Goal: Transaction & Acquisition: Purchase product/service

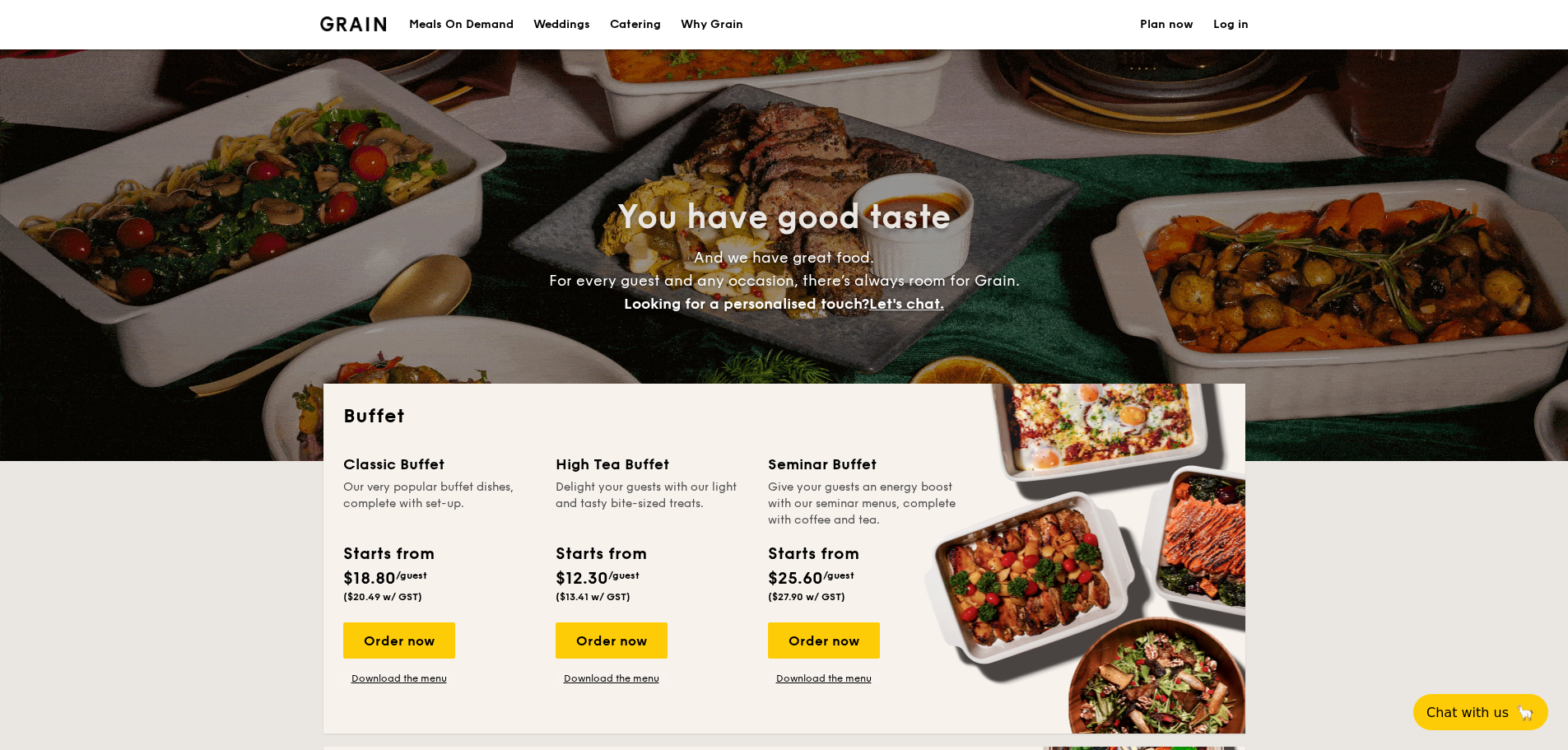
select select
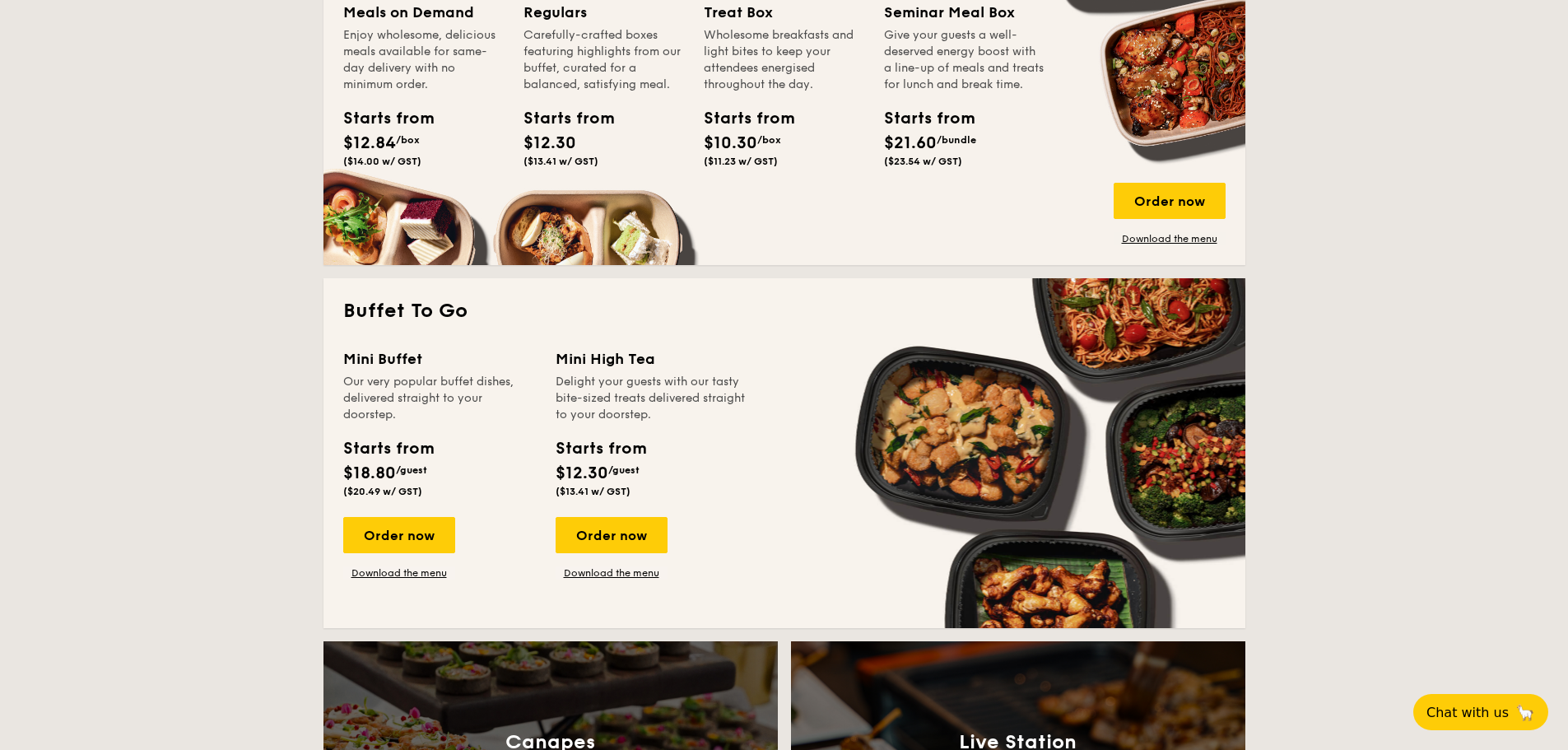
scroll to position [906, 0]
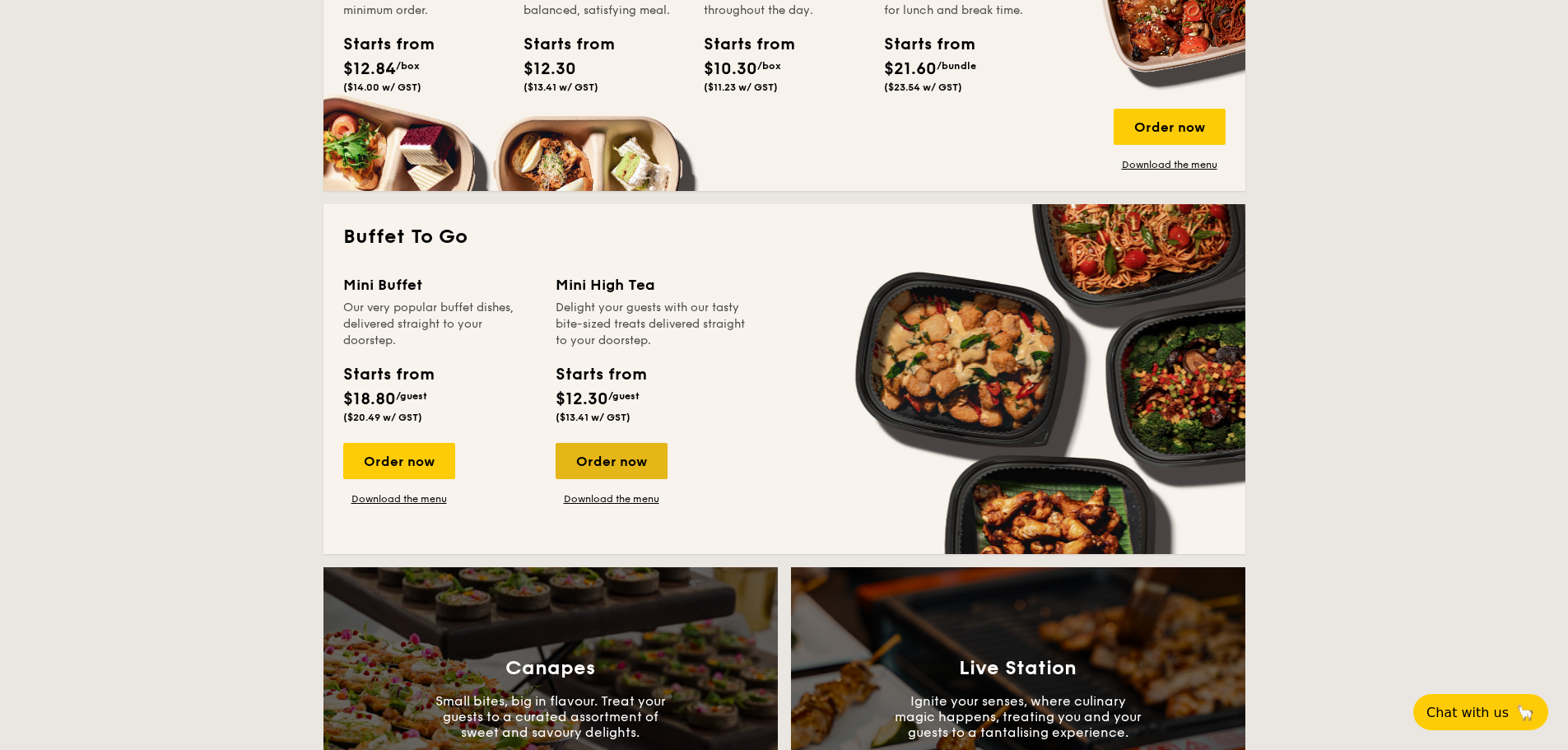
click at [617, 458] on div "Order now" at bounding box center [611, 461] width 112 height 36
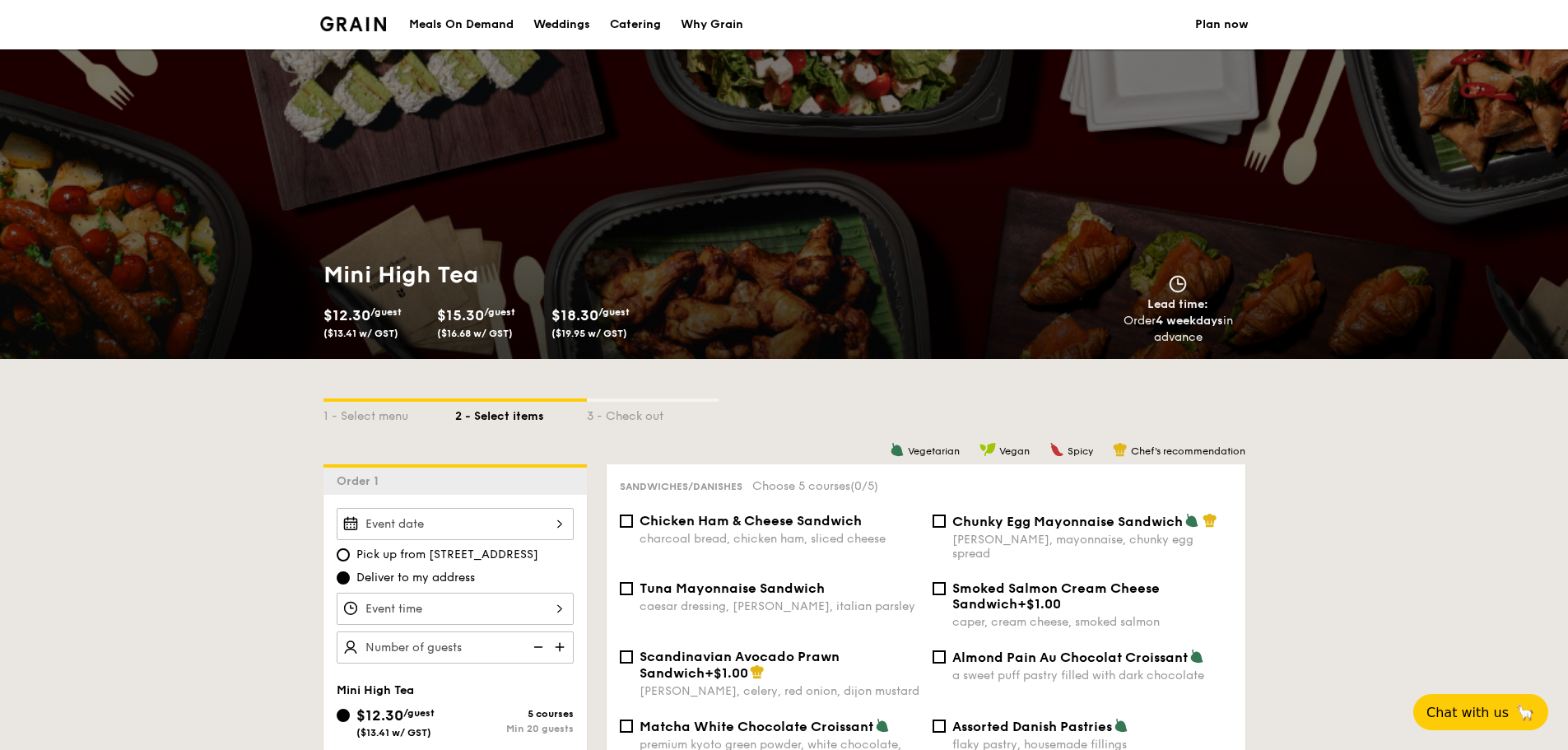
scroll to position [82, 0]
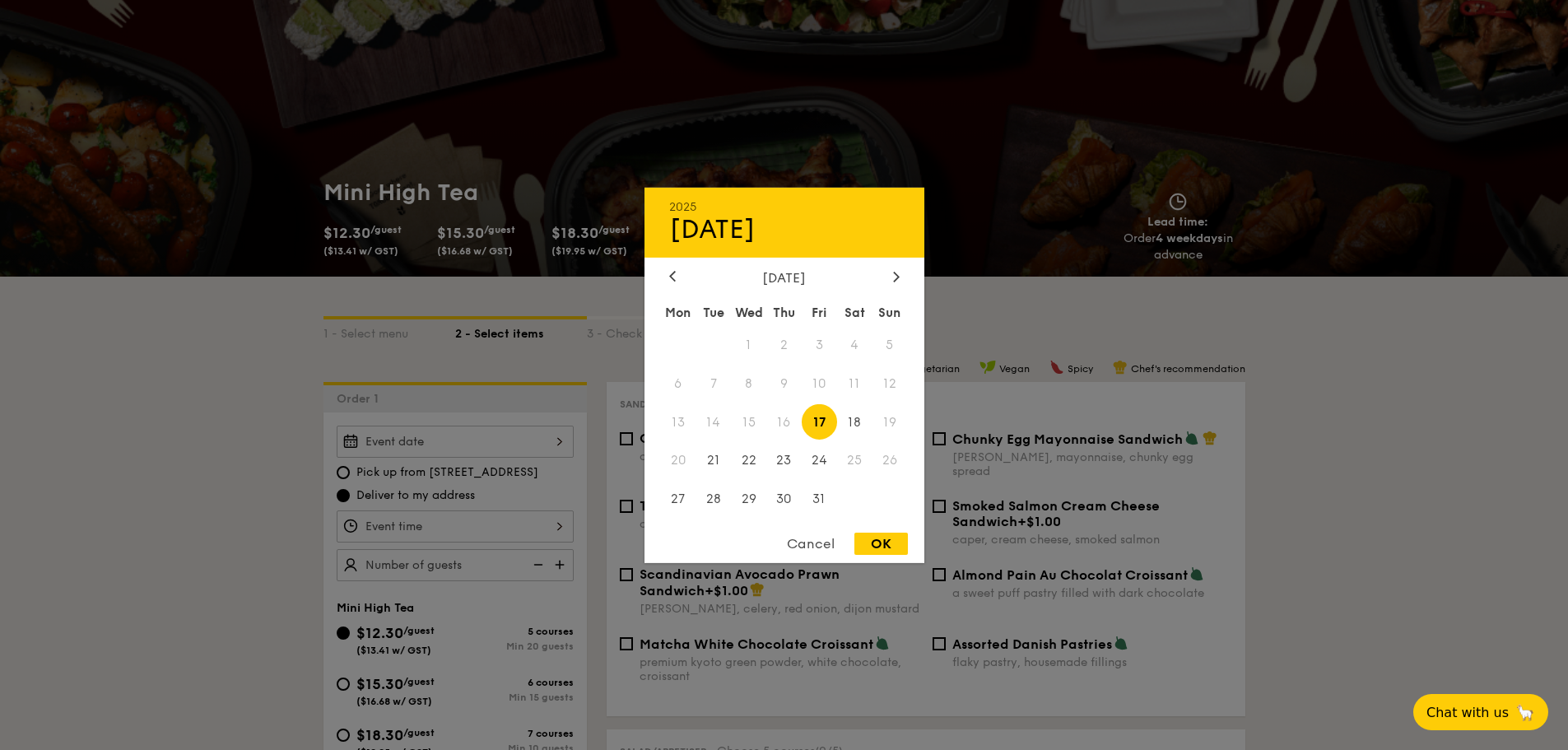
click at [553, 441] on div "2025 Oct [DATE] Tue Wed Thu Fri Sat Sun 1 2 3 4 5 6 7 8 9 10 11 12 13 14 15 16 …" at bounding box center [455, 442] width 237 height 32
click at [899, 271] on icon at bounding box center [896, 276] width 6 height 11
click at [855, 337] on span "6" at bounding box center [855, 345] width 35 height 35
click at [889, 541] on div "OK" at bounding box center [881, 544] width 54 height 22
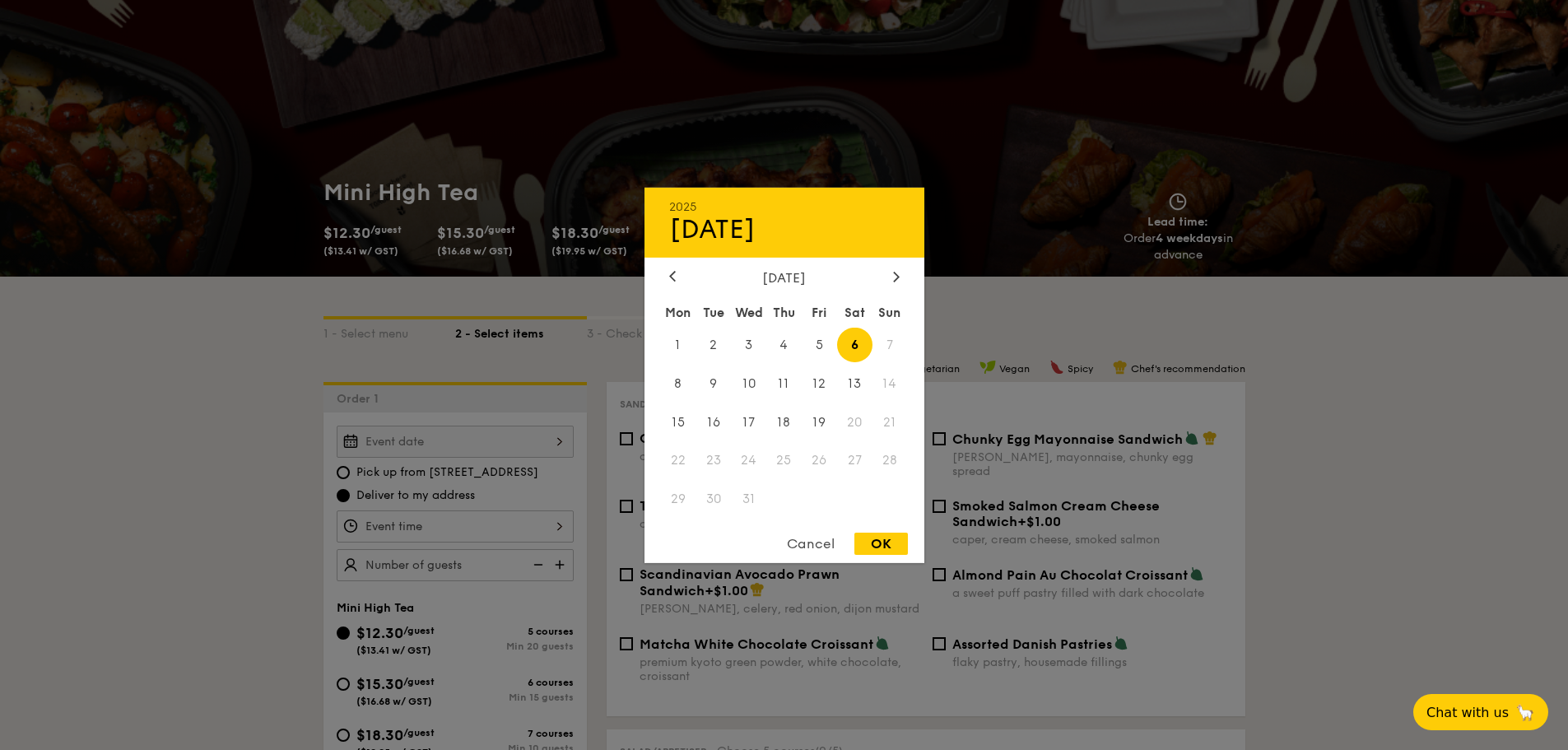
type input "[DATE]"
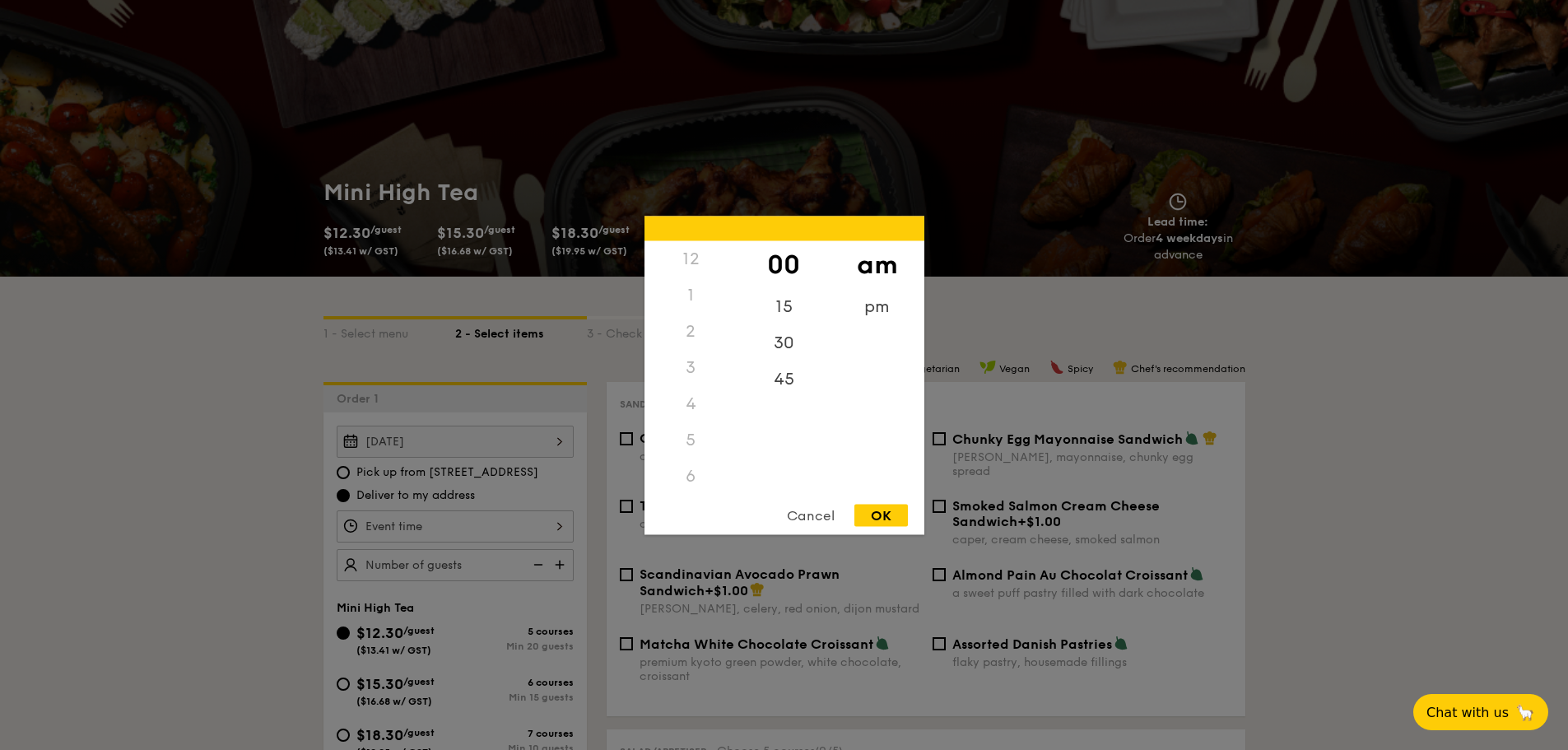
click at [560, 525] on div "12 1 2 3 4 5 6 7 8 9 10 11 00 15 30 45 am pm Cancel OK" at bounding box center [455, 526] width 237 height 32
click at [773, 266] on div "00" at bounding box center [784, 264] width 93 height 48
click at [887, 518] on div "OK" at bounding box center [881, 515] width 54 height 22
type input "10:00AM"
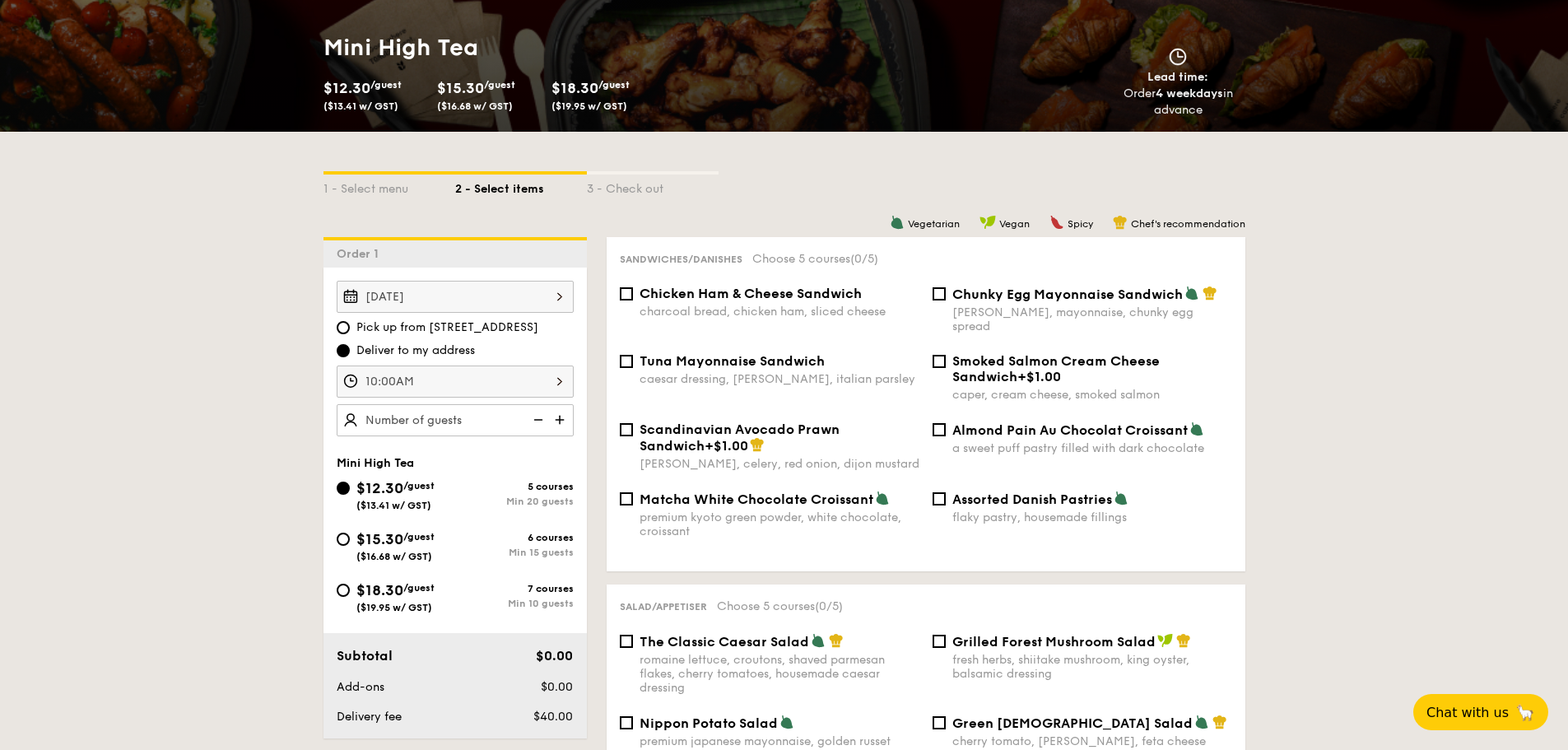
scroll to position [247, 0]
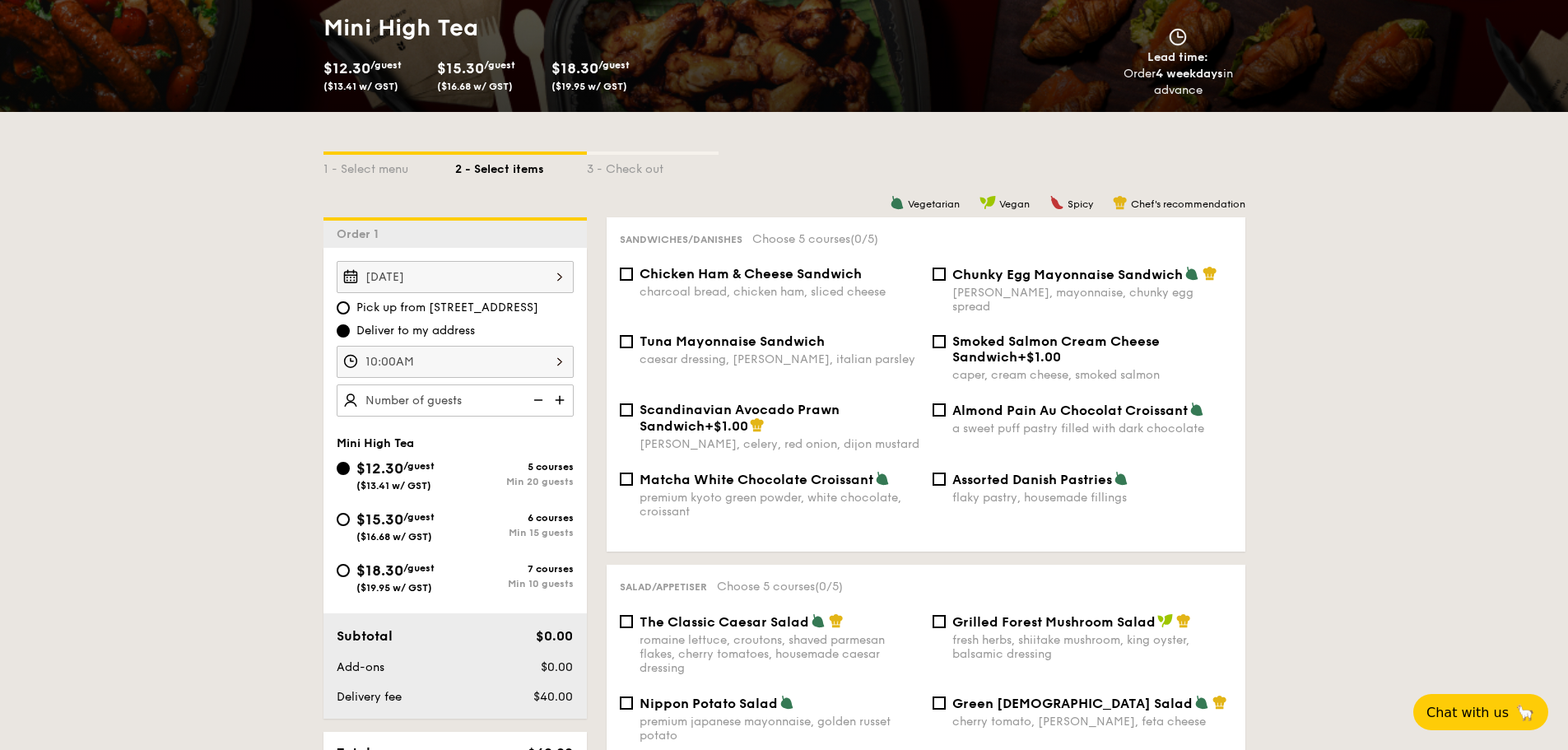
click at [531, 397] on img at bounding box center [537, 400] width 25 height 31
click at [559, 397] on img at bounding box center [561, 400] width 25 height 31
type input "35 guests"
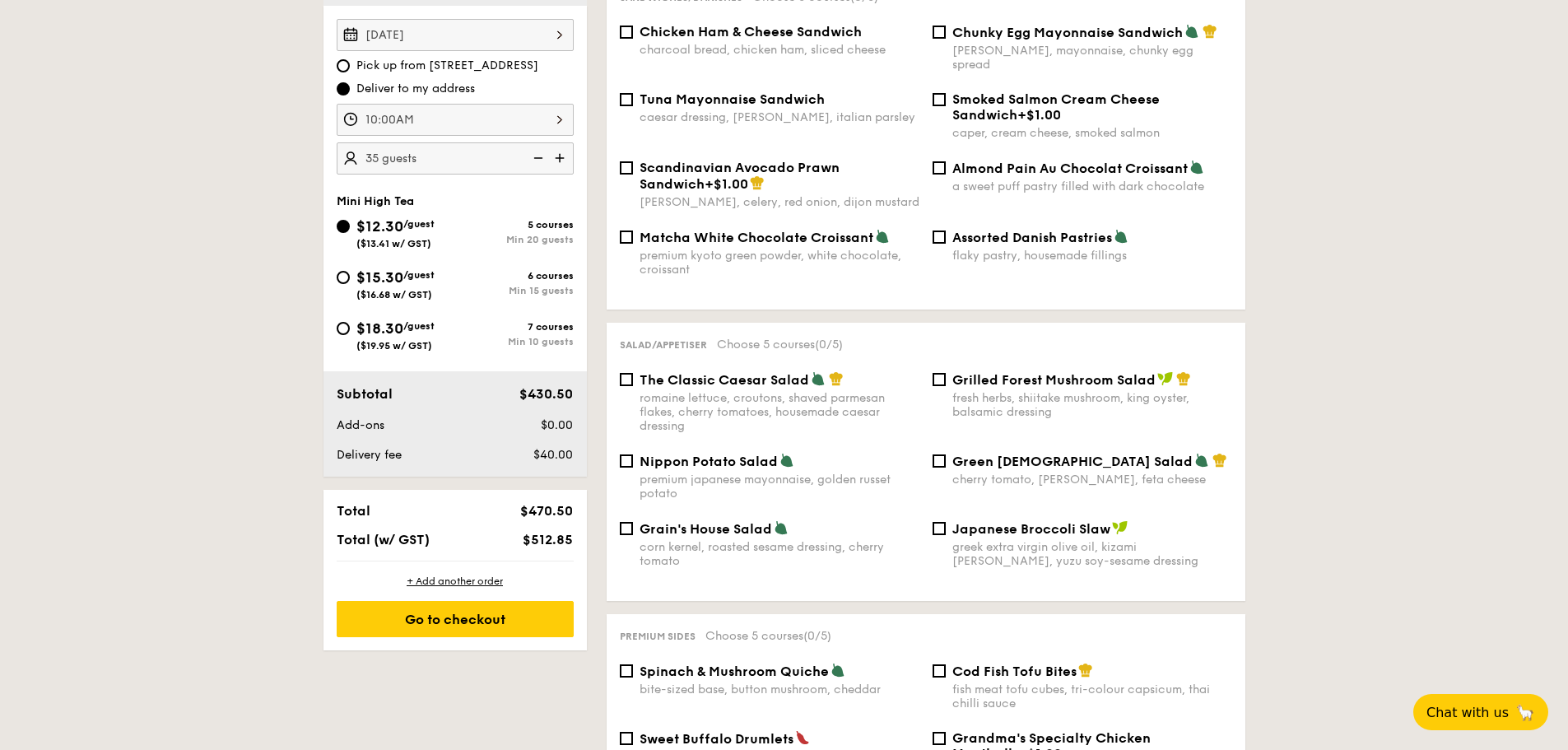
scroll to position [494, 0]
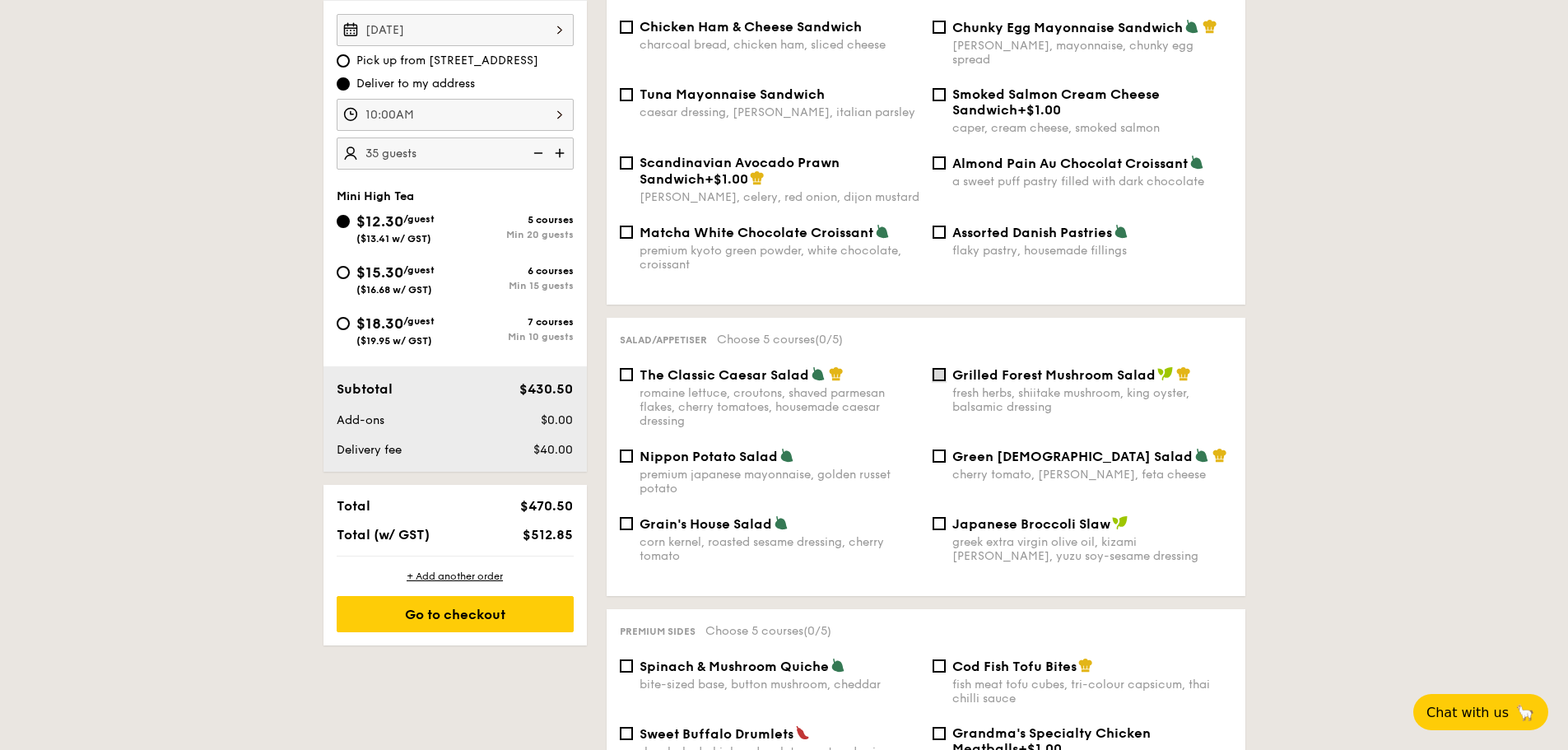
click at [935, 368] on input "Grilled Forest Mushroom Salad fresh herbs, shiitake mushroom, king oyster, bals…" at bounding box center [939, 374] width 13 height 13
checkbox input "true"
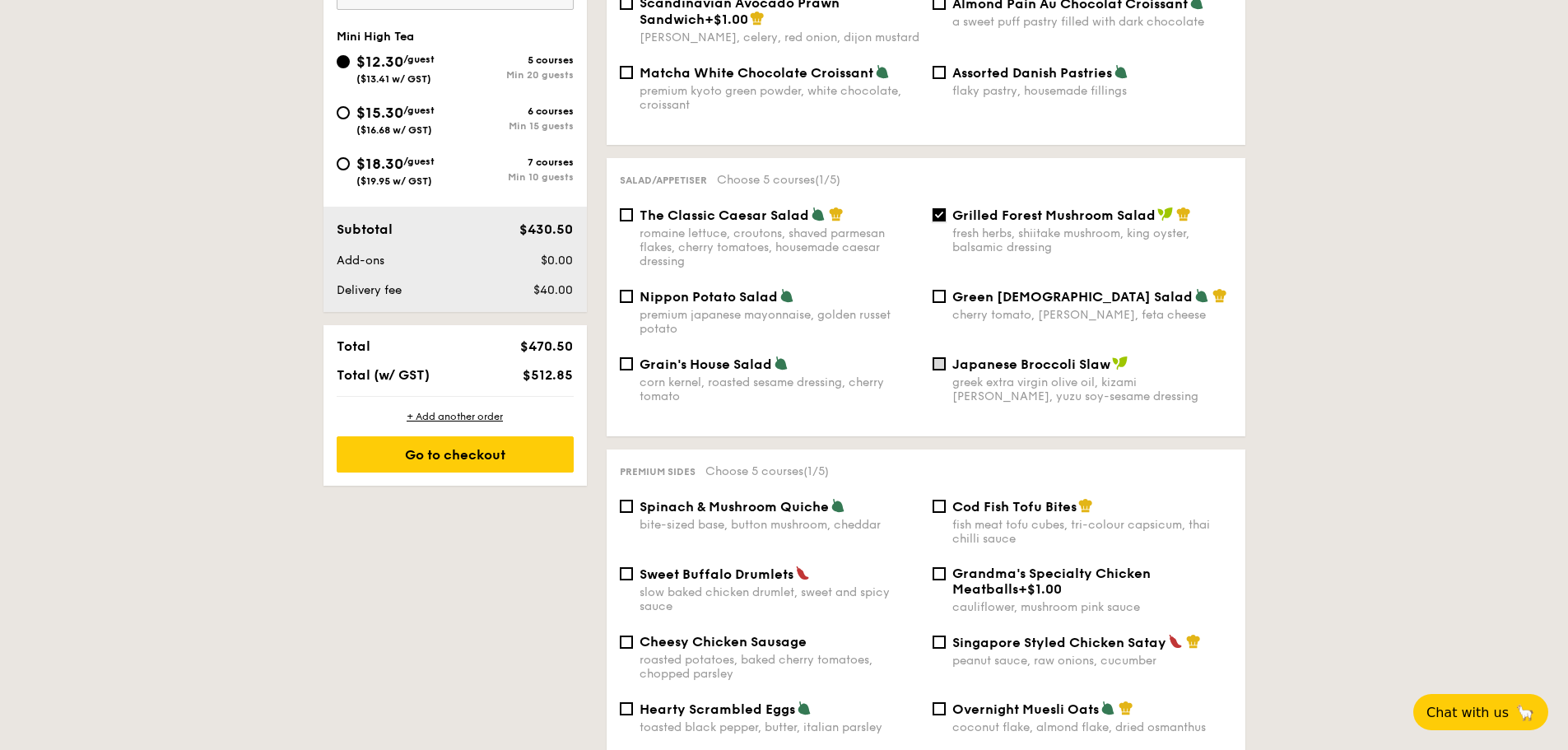
scroll to position [659, 0]
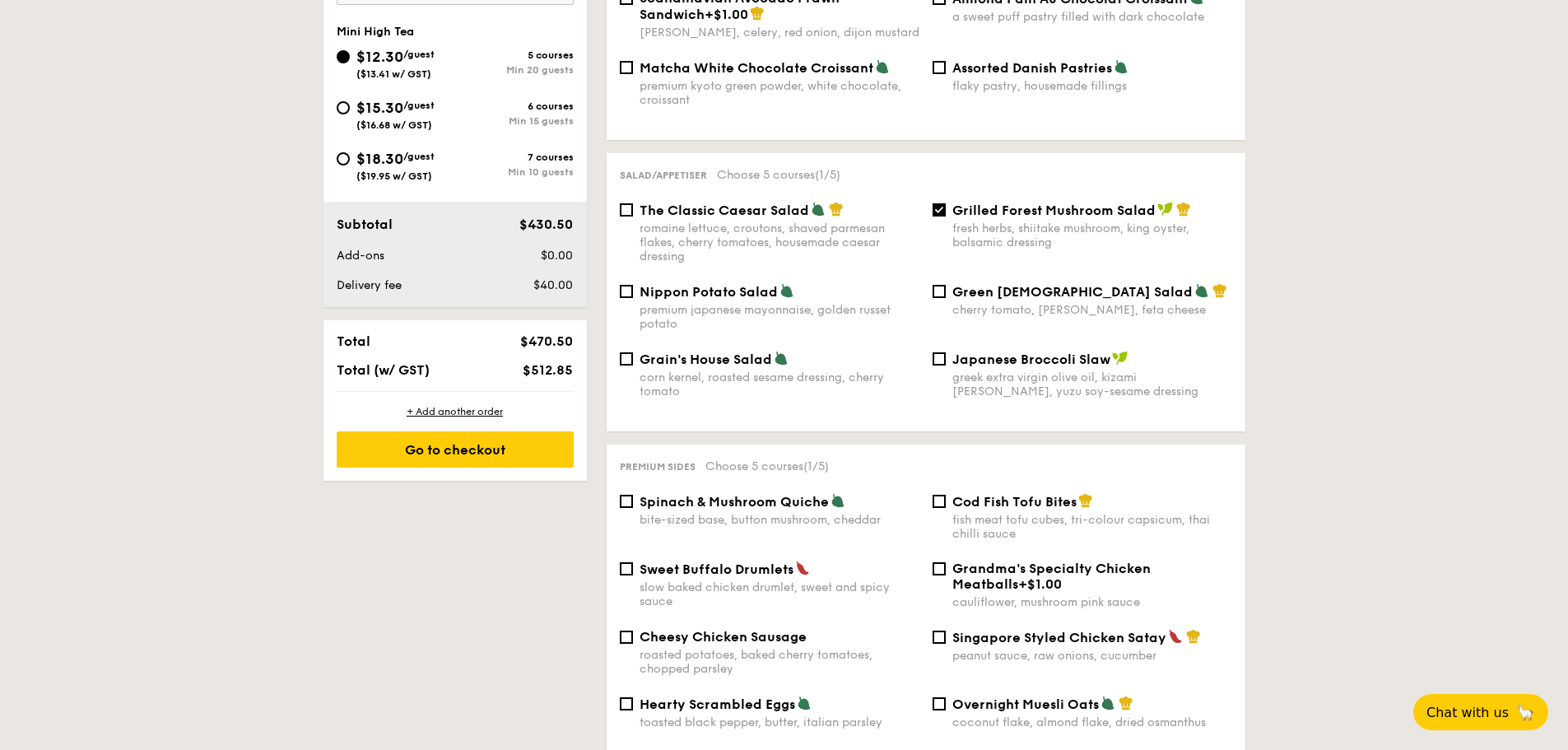
click at [741, 494] on span "Spinach & Mushroom Quiche" at bounding box center [734, 502] width 189 height 16
click at [633, 495] on input "Spinach & Mushroom Quiche bite-sized base, button mushroom, cheddar" at bounding box center [626, 502] width 13 height 13
checkbox input "true"
click at [695, 562] on span "Sweet Buffalo Drumlets" at bounding box center [717, 569] width 154 height 16
click at [633, 562] on input "Sweet Buffalo Drumlets slow baked chicken drumlet, sweet and spicy sauce" at bounding box center [626, 569] width 13 height 13
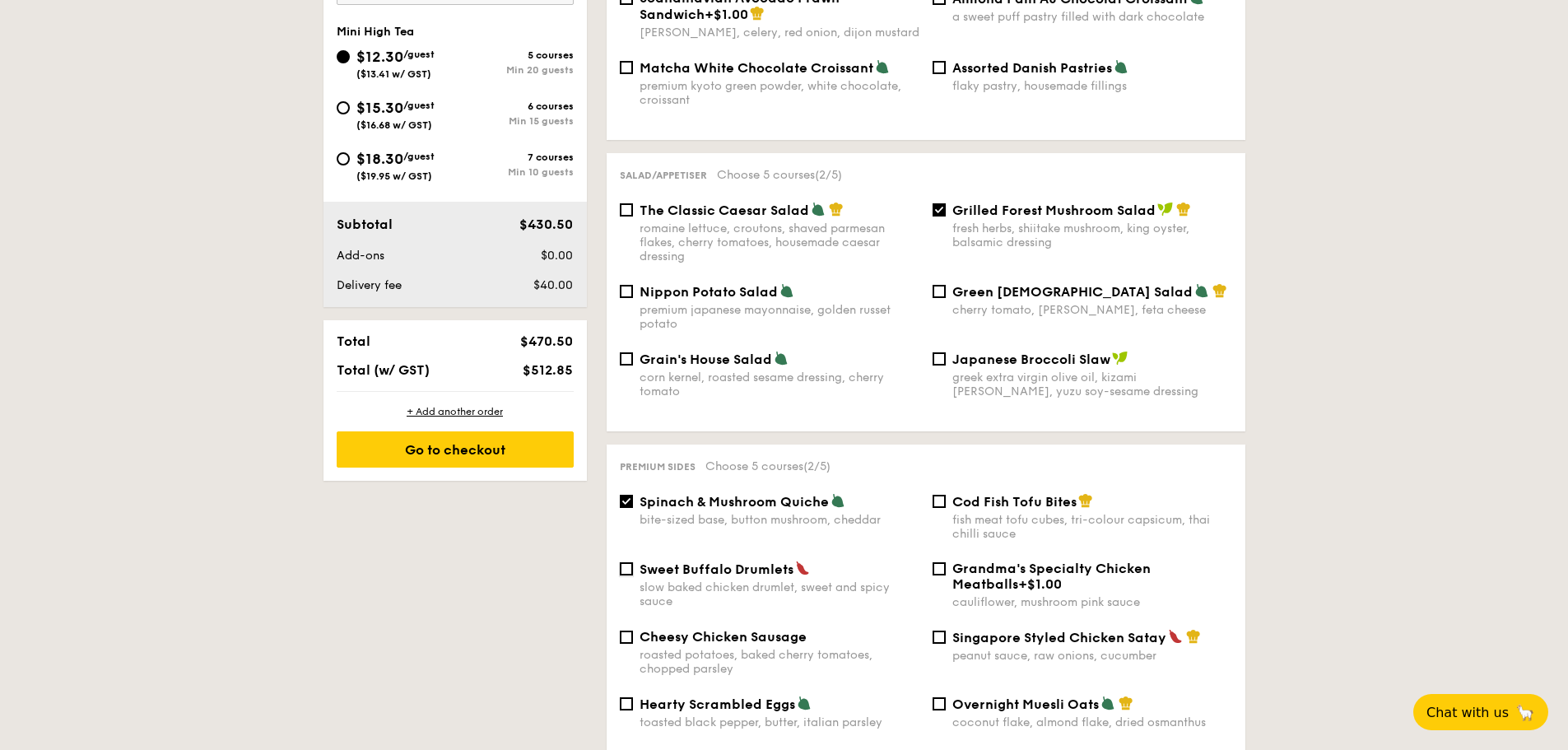
checkbox input "true"
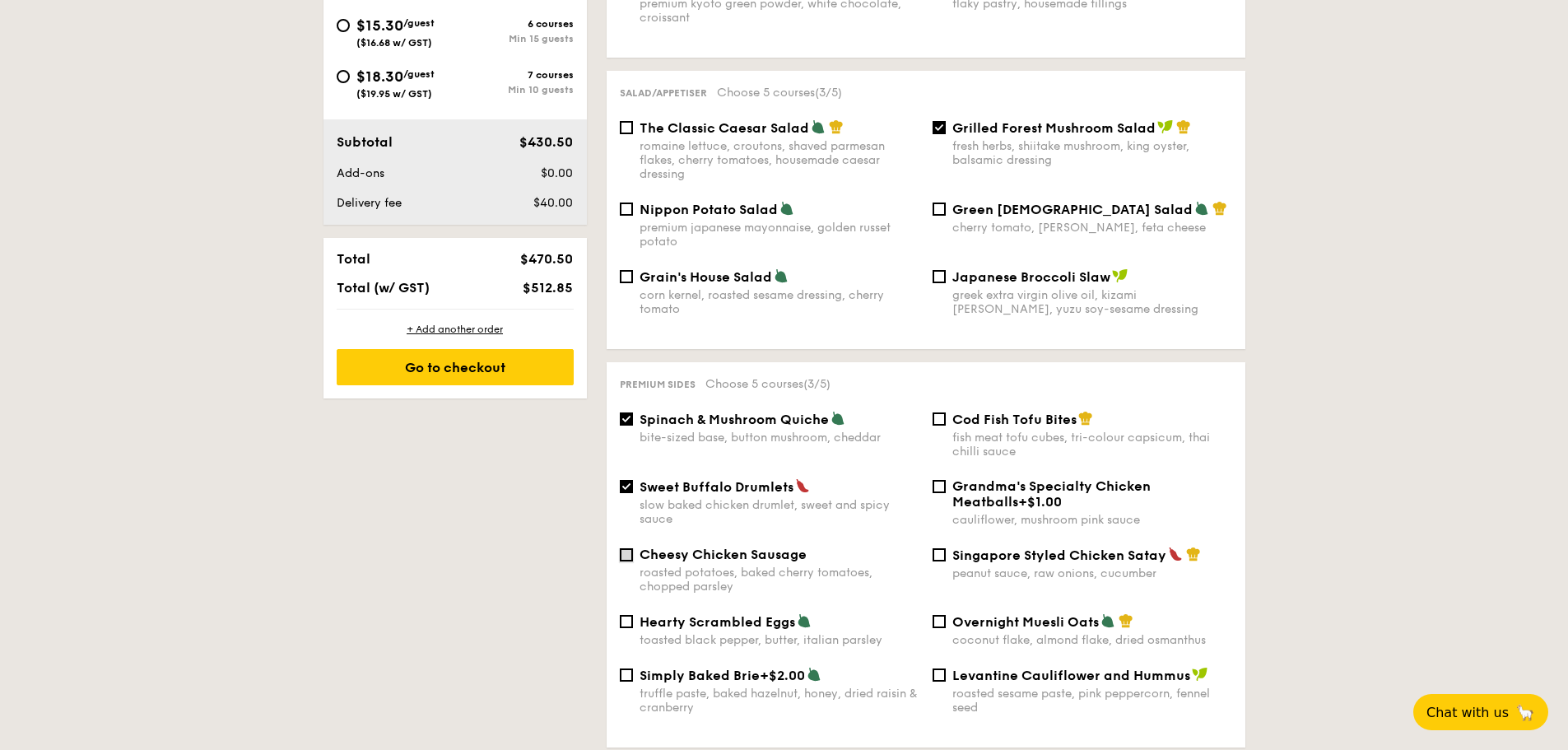
click at [622, 549] on input "Cheesy Chicken Sausage roasted potatoes, baked cherry tomatoes, chopped parsley" at bounding box center [626, 555] width 13 height 13
checkbox input "true"
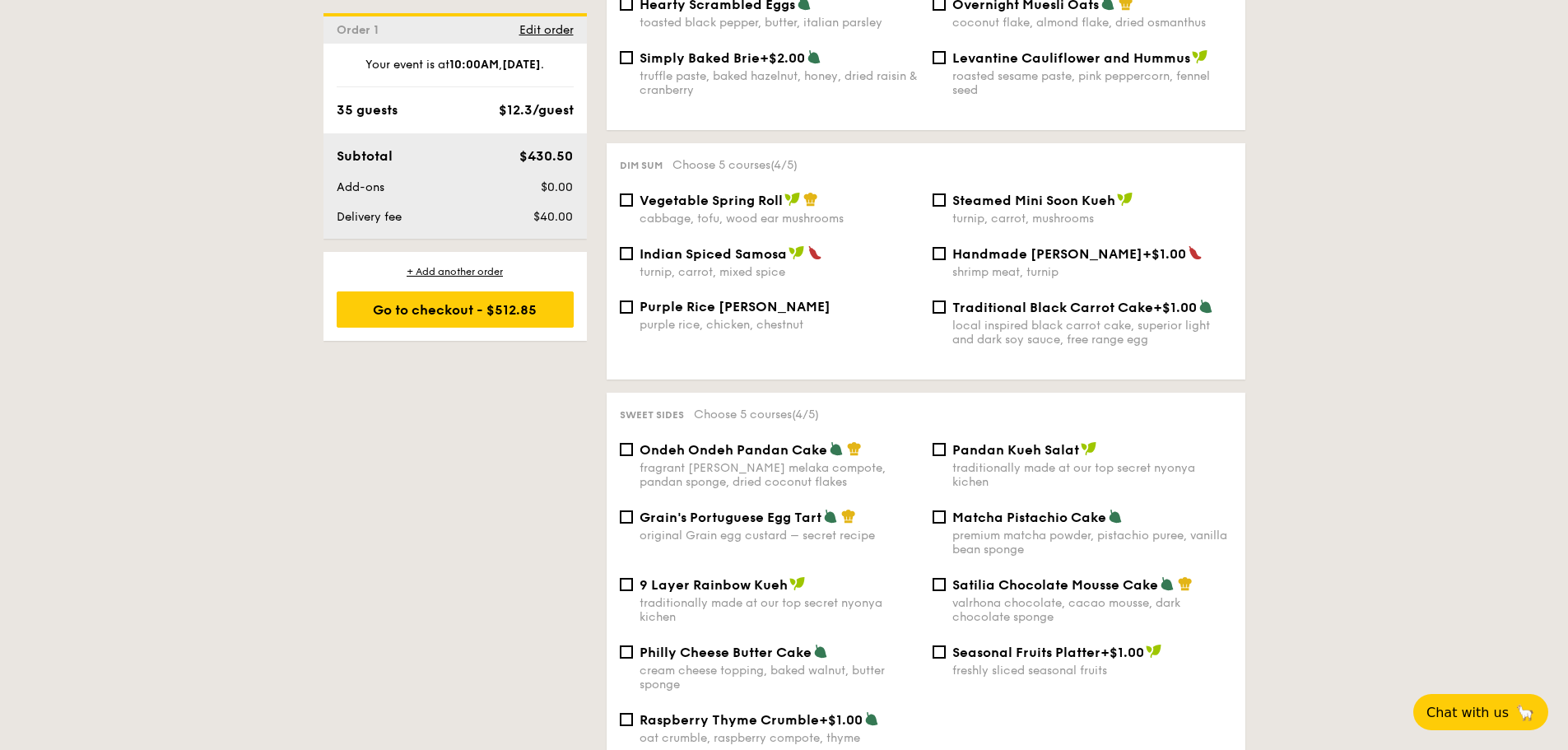
scroll to position [1399, 0]
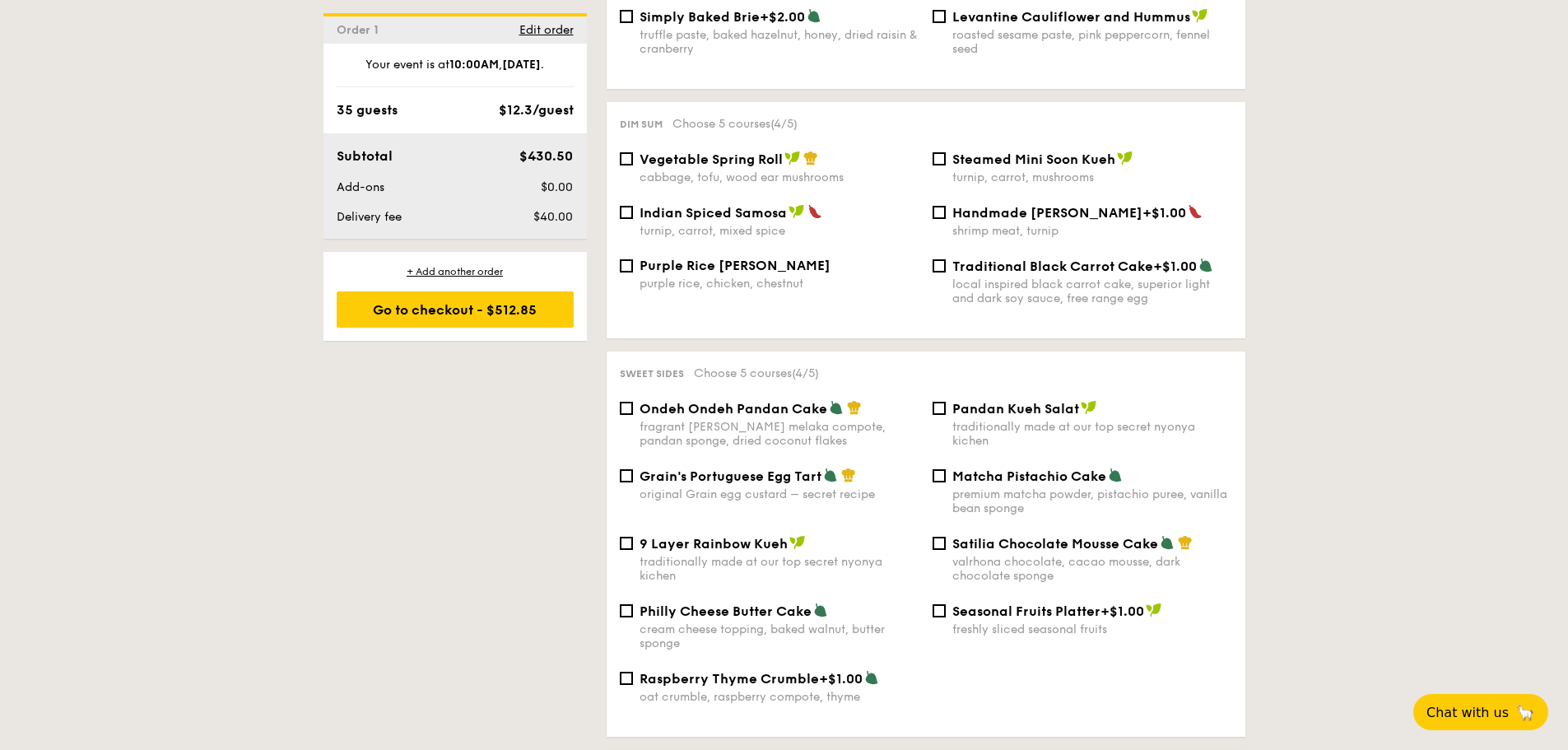
click at [937, 603] on div "Seasonal Fruits Platter +$1.00 freshly sliced seasonal fruits" at bounding box center [1082, 620] width 313 height 34
click at [938, 604] on input "Seasonal Fruits Platter +$1.00 freshly sliced seasonal fruits" at bounding box center [939, 611] width 13 height 13
checkbox input "true"
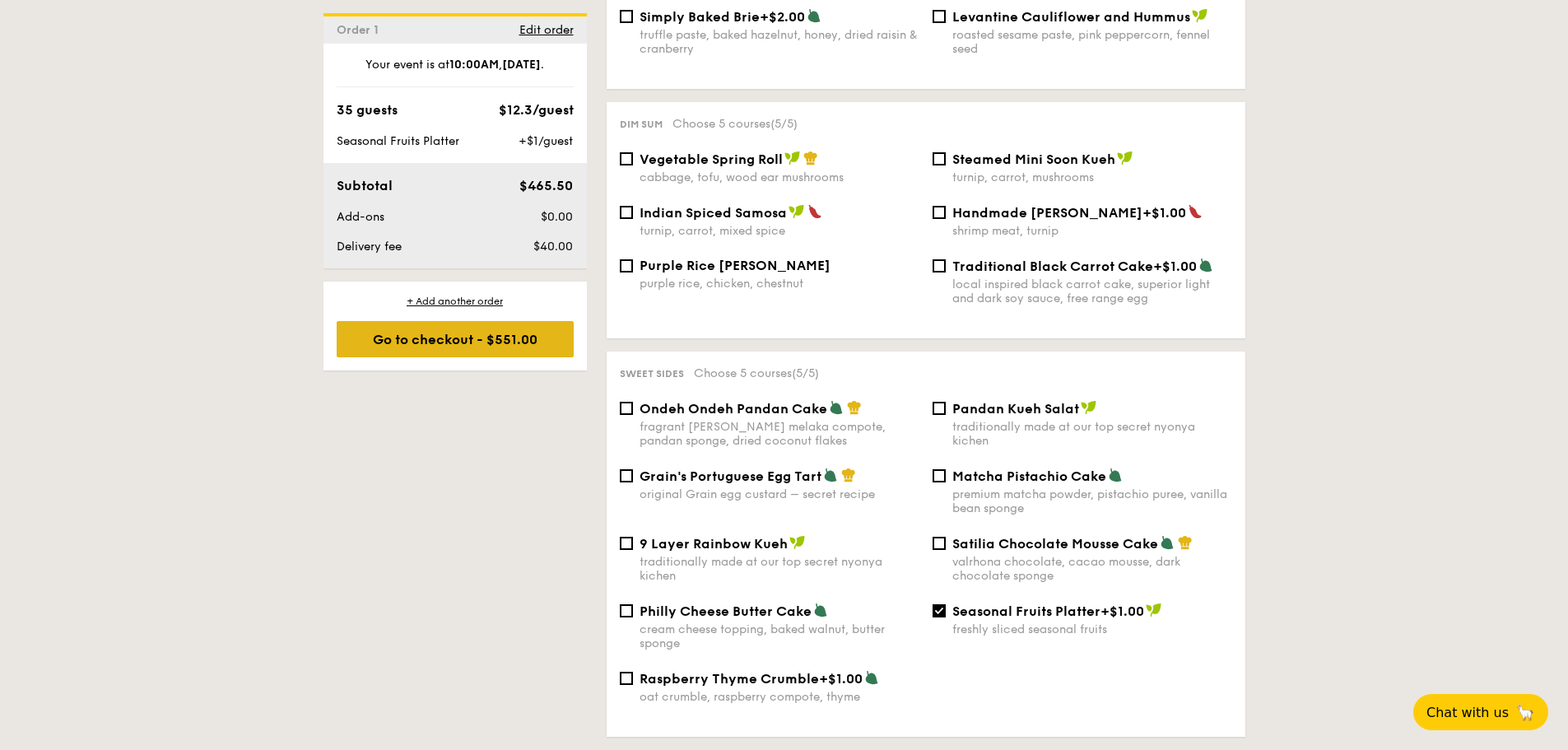
click at [543, 342] on div "Go to checkout - $551.00" at bounding box center [455, 339] width 237 height 36
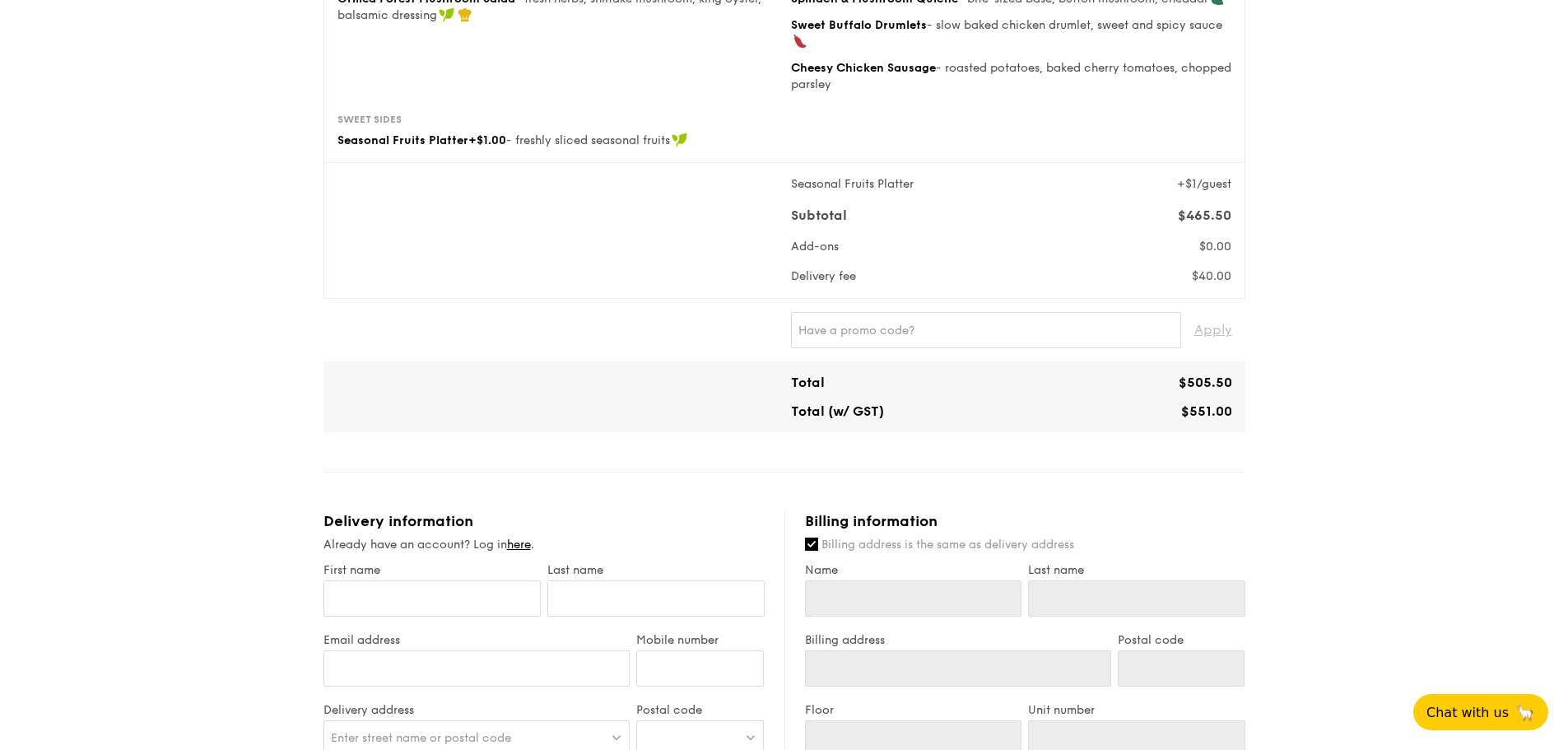
scroll to position [412, 0]
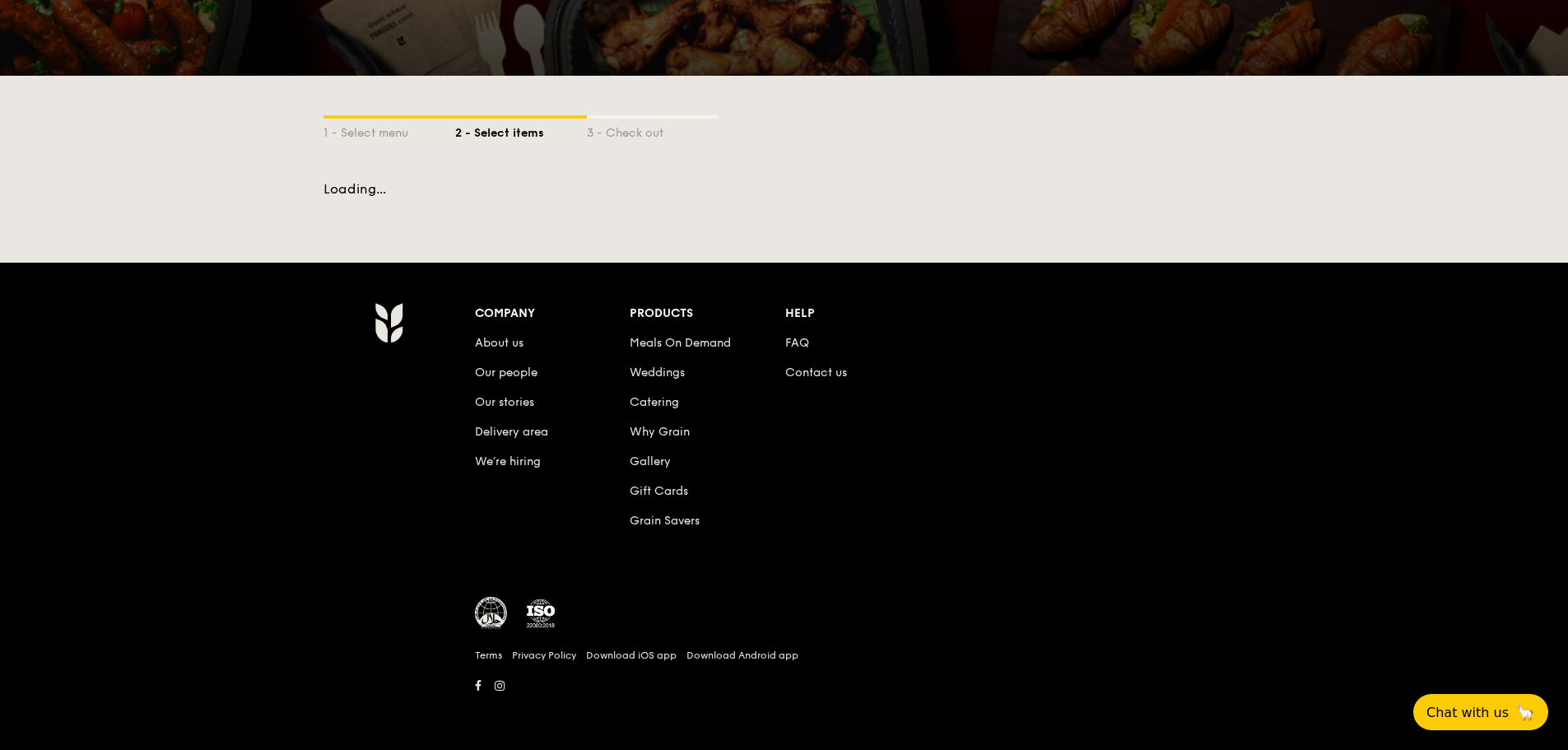
scroll to position [221, 0]
